Goal: Information Seeking & Learning: Learn about a topic

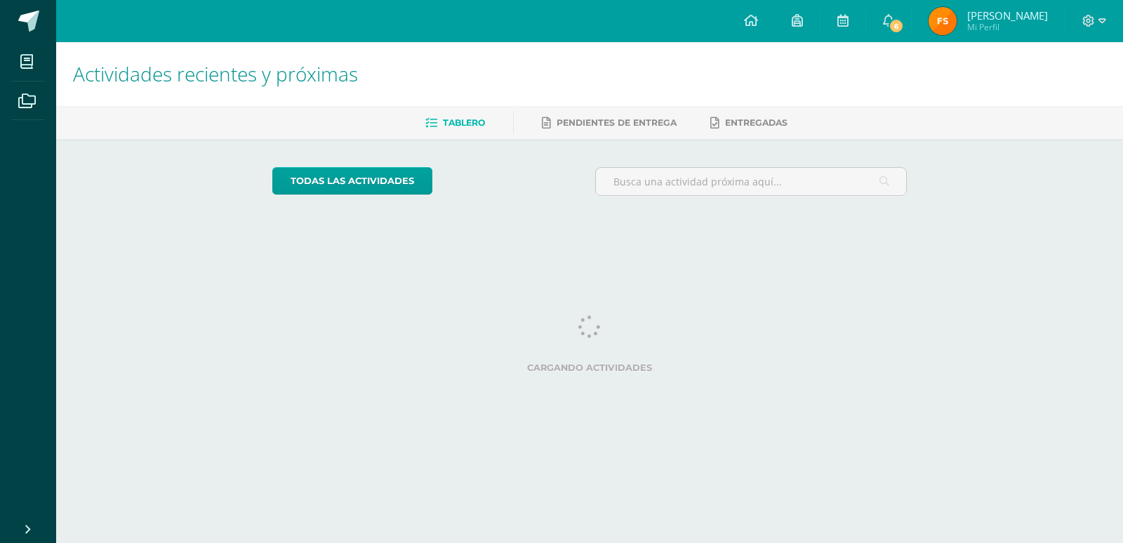
drag, startPoint x: 1104, startPoint y: 28, endPoint x: 1096, endPoint y: 32, distance: 8.8
click at [1103, 29] on div at bounding box center [1095, 21] width 58 height 42
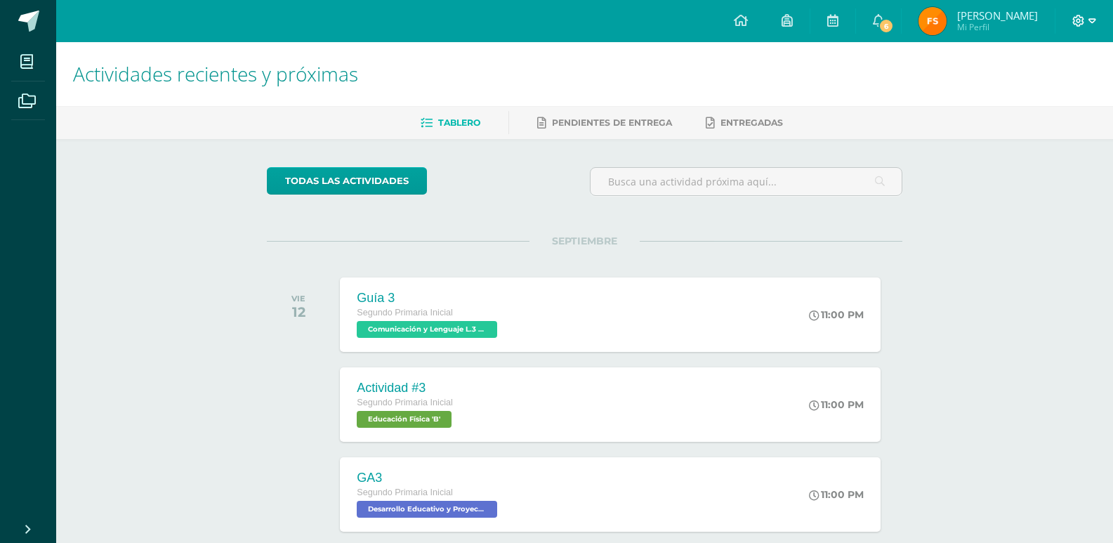
click at [1089, 22] on icon at bounding box center [1092, 21] width 8 height 13
click at [1026, 95] on span "Cerrar sesión" at bounding box center [1047, 95] width 63 height 13
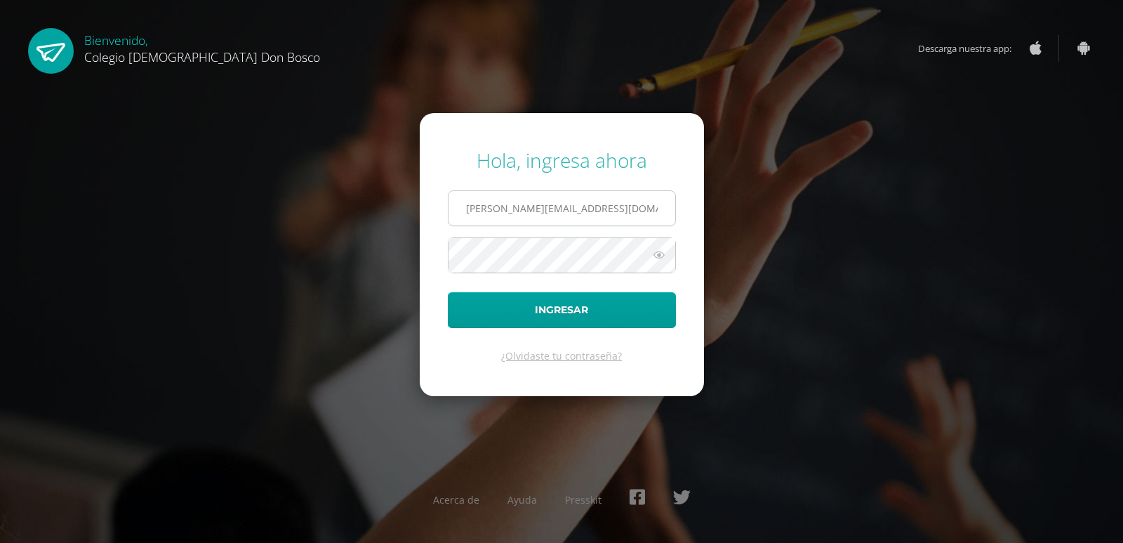
click at [606, 194] on input "f.sanjuan.1bdb@gmail.com" at bounding box center [562, 208] width 227 height 34
type input "a.sanjuan.6adb@gmail.com"
click at [609, 304] on button "Ingresar" at bounding box center [562, 310] width 228 height 36
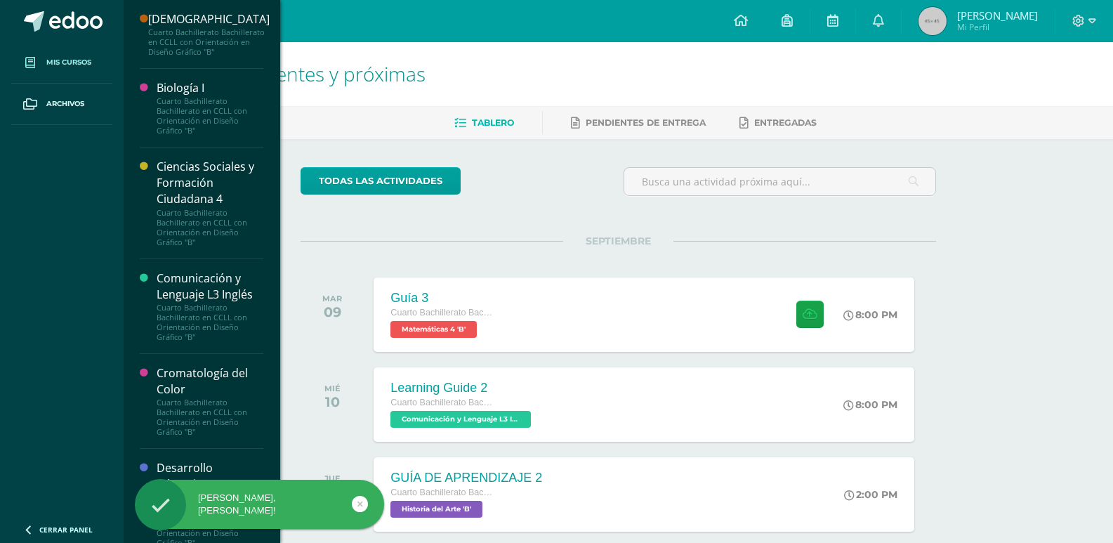
click at [41, 74] on span at bounding box center [30, 62] width 25 height 25
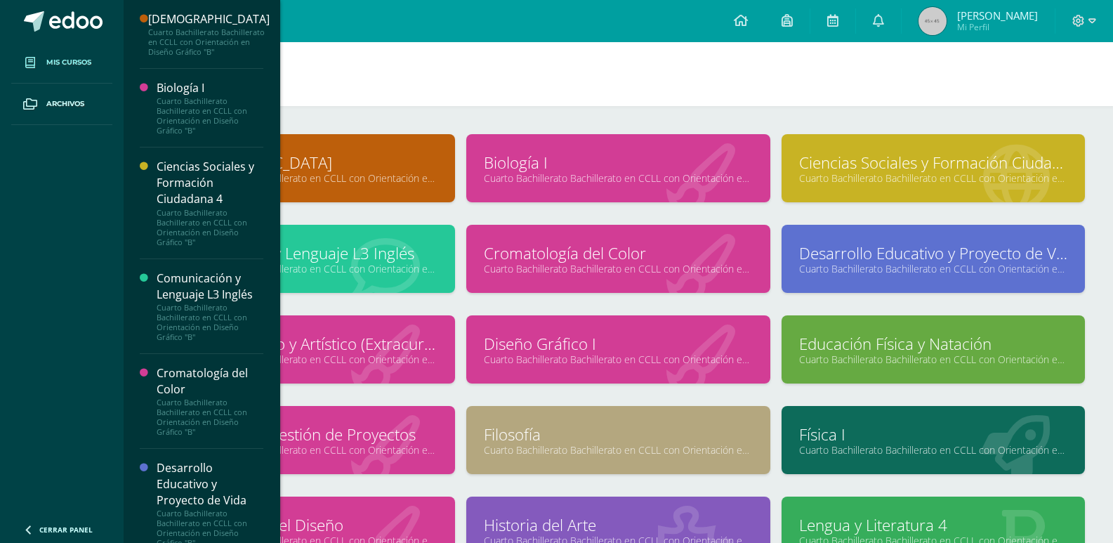
click at [524, 198] on div "Biología I Cuarto Bachillerato Bachillerato en CCLL con Orientación en Diseño G…" at bounding box center [617, 168] width 303 height 68
click at [530, 214] on div "Biología I Cuarto Bachillerato Bachillerato en CCLL con Orientación en Diseño G…" at bounding box center [617, 179] width 314 height 91
click at [409, 72] on h1 "Mis cursos" at bounding box center [617, 74] width 955 height 64
click at [418, 53] on h1 "Mis cursos" at bounding box center [617, 74] width 955 height 64
click at [682, 101] on h1 "Mis cursos" at bounding box center [617, 74] width 955 height 64
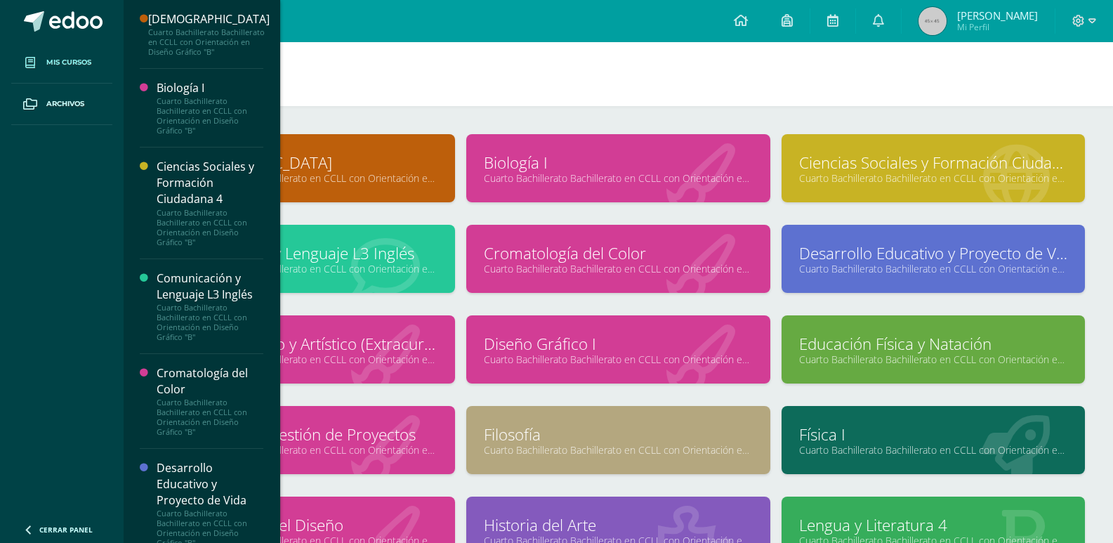
click at [682, 101] on h1 "Mis cursos" at bounding box center [617, 74] width 955 height 64
drag, startPoint x: 682, startPoint y: 102, endPoint x: 624, endPoint y: 101, distance: 57.6
click at [681, 101] on h1 "Mis cursos" at bounding box center [617, 74] width 955 height 64
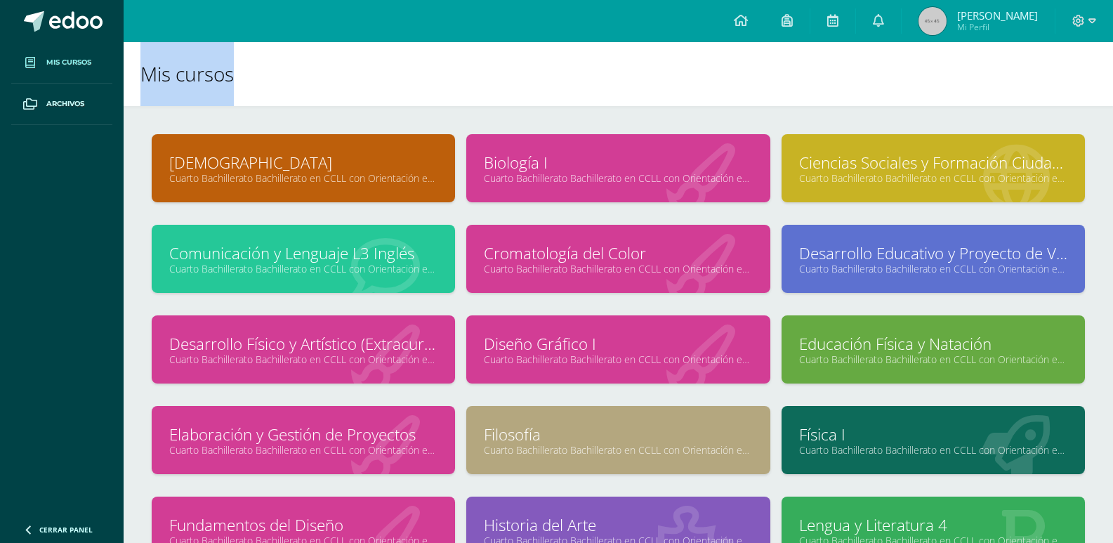
click at [75, 54] on link "Mis cursos" at bounding box center [61, 62] width 101 height 41
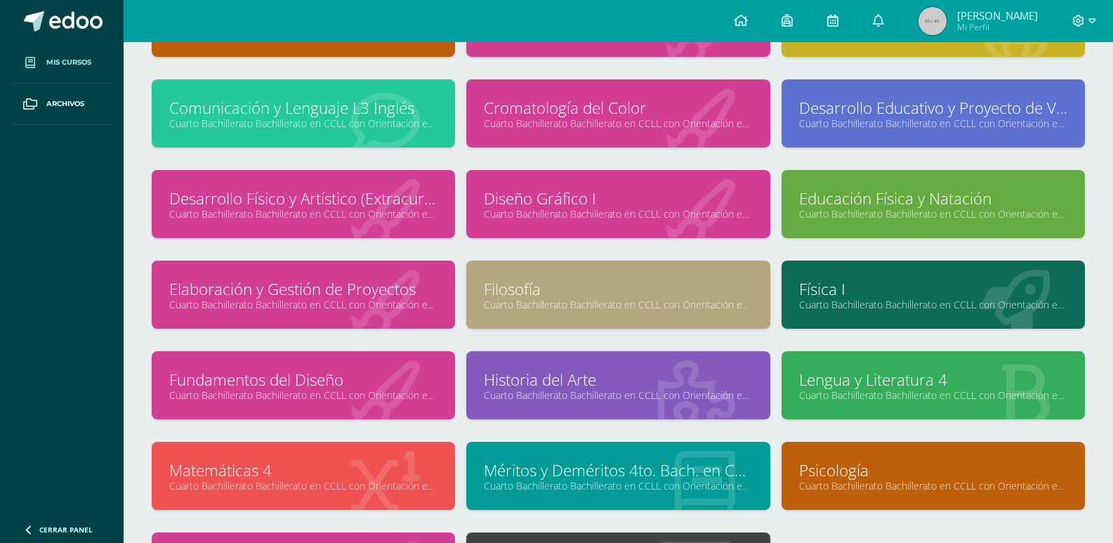
scroll to position [178, 0]
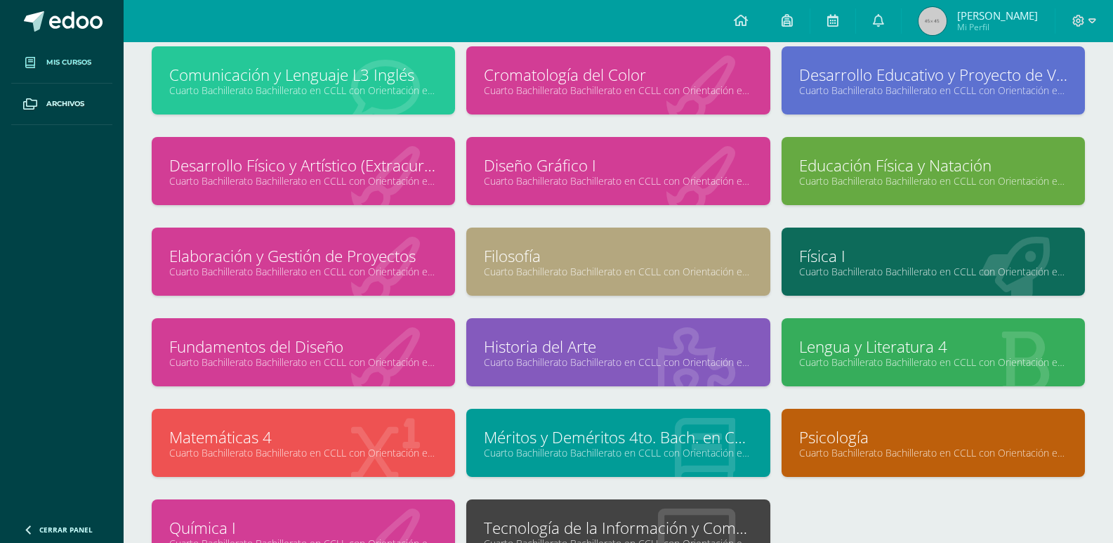
click at [575, 340] on link "Historia del Arte" at bounding box center [618, 347] width 268 height 22
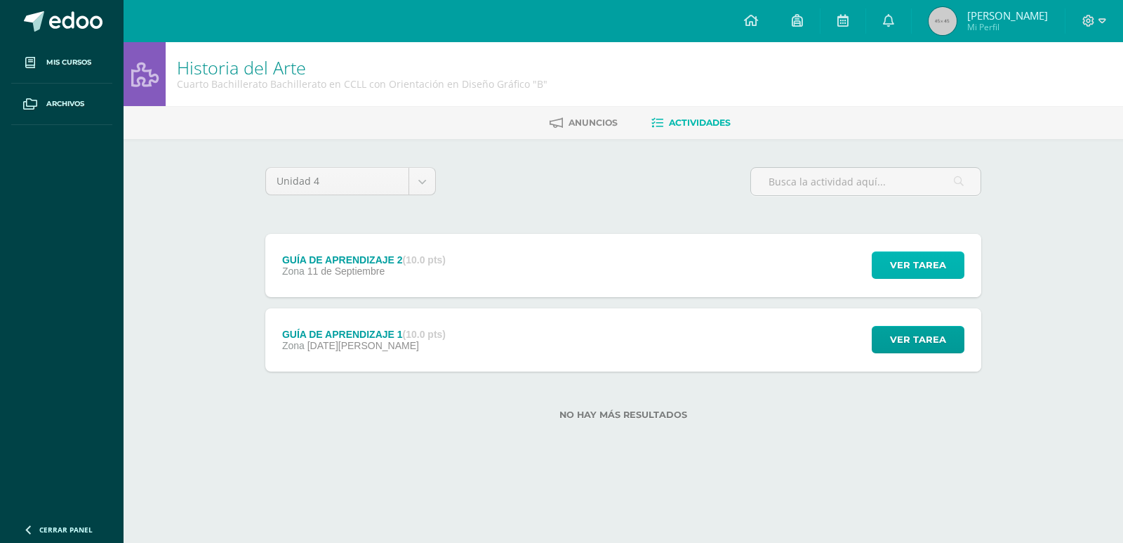
click at [875, 269] on button "Ver tarea" at bounding box center [918, 264] width 93 height 27
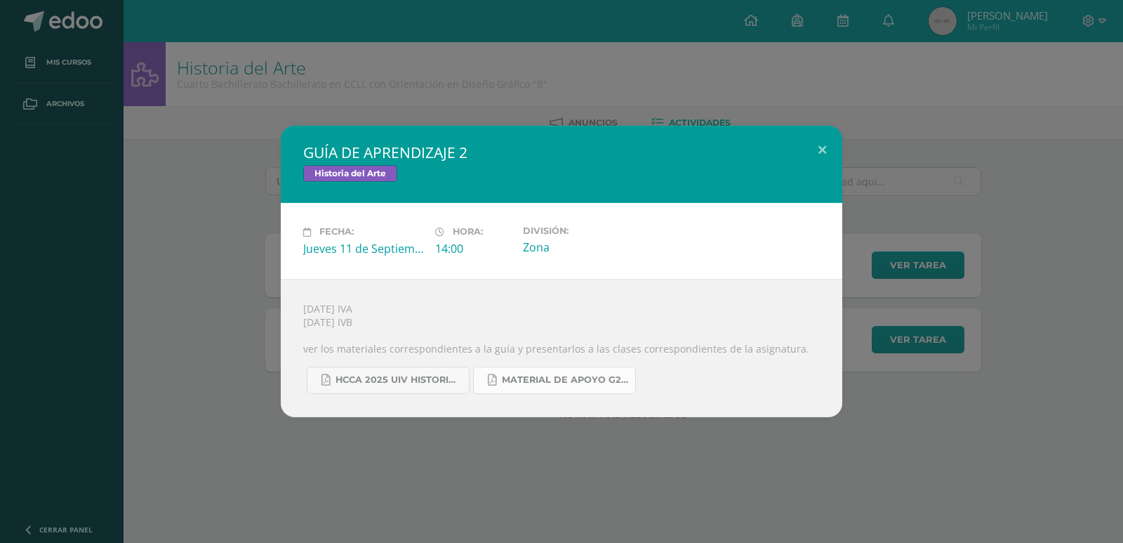
click at [543, 384] on span "MATERIAL DE APOYO G2 HISTORIA.pdf" at bounding box center [565, 379] width 126 height 11
click at [510, 376] on span "MATERIAL DE APOYO G2 HISTORIA.pdf" at bounding box center [565, 379] width 126 height 11
click at [411, 382] on span "HCCA 2025 UIV HISTORIA DEL ARTE.docx.pdf" at bounding box center [399, 379] width 126 height 11
click at [578, 381] on span "MATERIAL DE APOYO G2 HISTORIA.pdf" at bounding box center [565, 379] width 126 height 11
